Goal: Find specific page/section: Find specific page/section

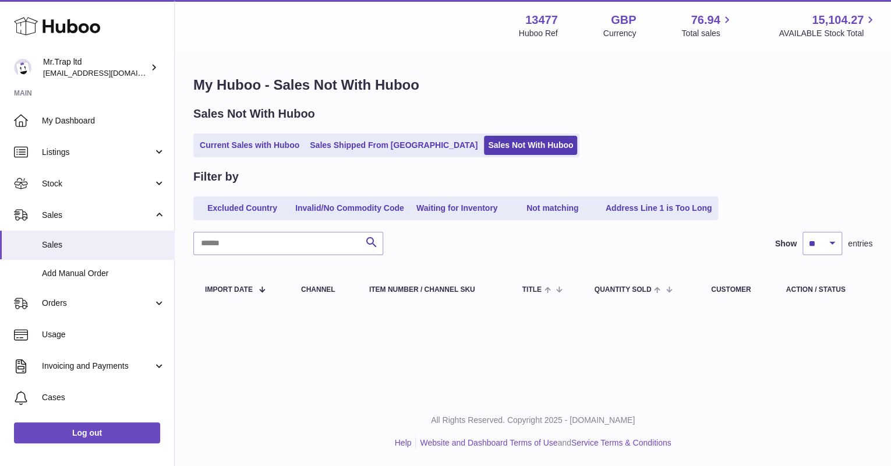
click at [270, 151] on link "Current Sales with Huboo" at bounding box center [250, 145] width 108 height 19
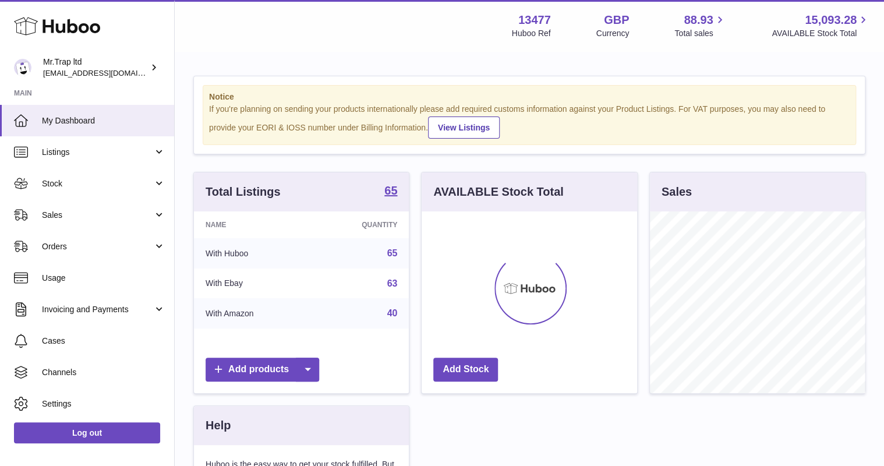
scroll to position [182, 215]
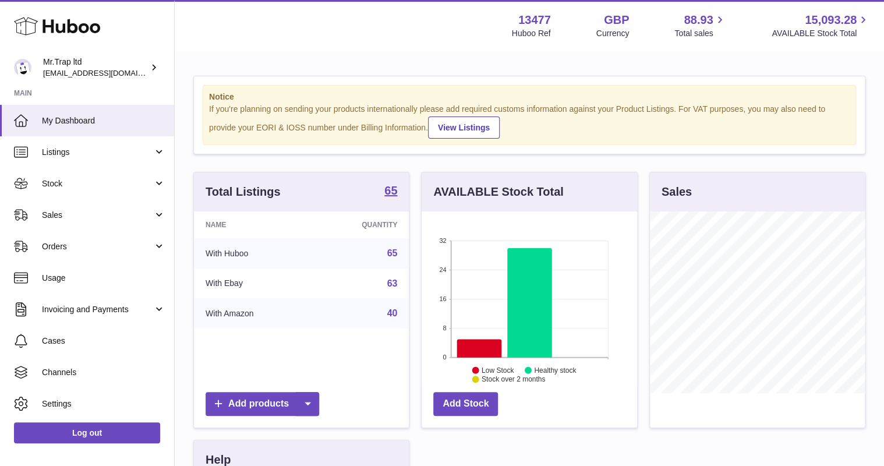
click at [70, 220] on link "Sales" at bounding box center [87, 214] width 174 height 31
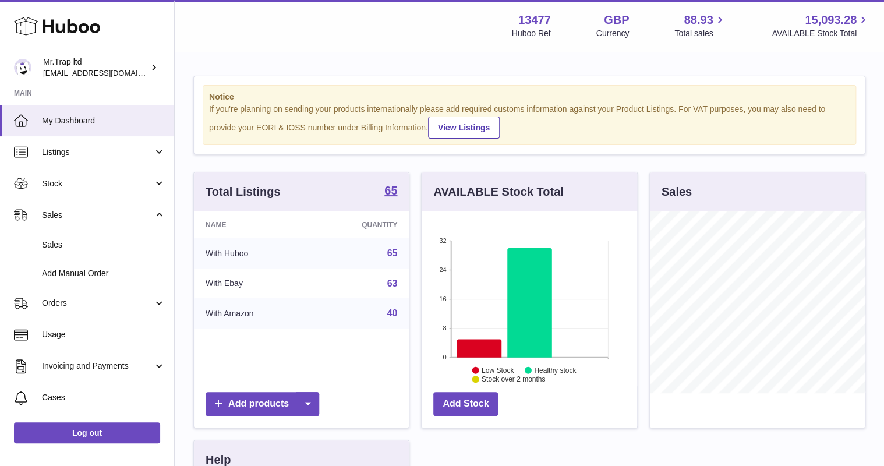
click at [114, 249] on span "Sales" at bounding box center [104, 244] width 124 height 11
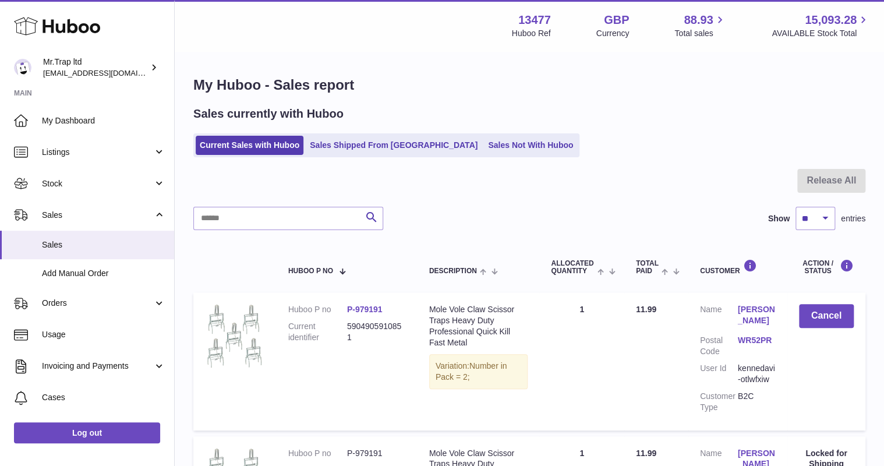
click at [484, 147] on link "Sales Not With Huboo" at bounding box center [530, 145] width 93 height 19
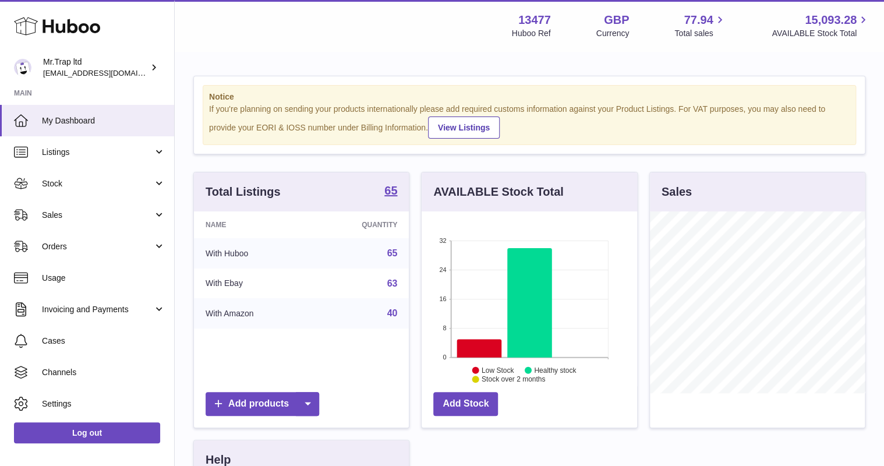
scroll to position [182, 215]
